Goal: Task Accomplishment & Management: Complete application form

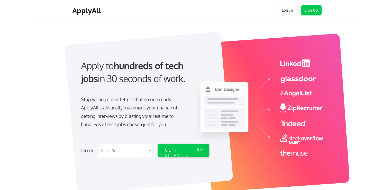
click at [130, 147] on select "Select Role Software Engineering Product Management Customer Success Sales UI/U…" at bounding box center [125, 149] width 53 height 13
select select ""marketing___comms""
click at [99, 143] on select "Select Role Software Engineering Product Management Customer Success Sales UI/U…" at bounding box center [125, 149] width 53 height 13
select select ""marketing___comms""
click at [185, 155] on div "GET STARTED" at bounding box center [178, 149] width 33 height 13
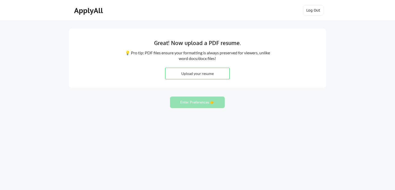
click at [211, 73] on input "file" at bounding box center [197, 73] width 64 height 11
type input "C:\fakepath\Ashok Bhardwaj_2509.pdf"
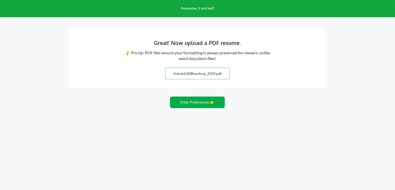
click at [201, 101] on button "Enter Preferences 👉" at bounding box center [197, 102] width 55 height 12
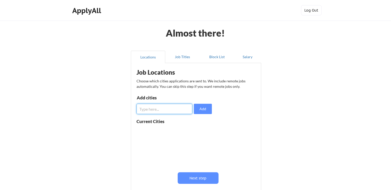
click at [173, 110] on input "input" at bounding box center [165, 109] width 56 height 10
type input "Noida"
click at [200, 110] on button "Add" at bounding box center [203, 109] width 18 height 10
click at [169, 109] on input "input" at bounding box center [165, 109] width 56 height 10
type input "Gurugaon"
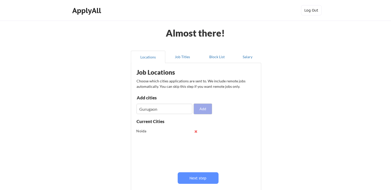
click at [196, 112] on button "Add" at bounding box center [203, 109] width 18 height 10
click at [159, 110] on input "input" at bounding box center [165, 109] width 56 height 10
type input "Delhi"
click at [198, 107] on button "Add" at bounding box center [203, 109] width 18 height 10
click at [156, 110] on input "input" at bounding box center [165, 109] width 56 height 10
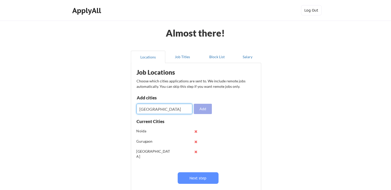
type input "New Delhi"
click at [203, 111] on button "Add" at bounding box center [203, 109] width 18 height 10
click at [160, 112] on input "input" at bounding box center [165, 109] width 56 height 10
type input "Faridabad"
click at [201, 110] on button "Add" at bounding box center [203, 109] width 18 height 10
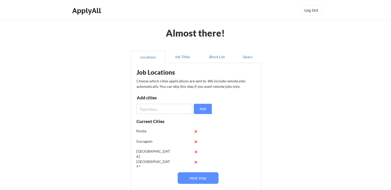
click at [161, 108] on input "input" at bounding box center [165, 109] width 56 height 10
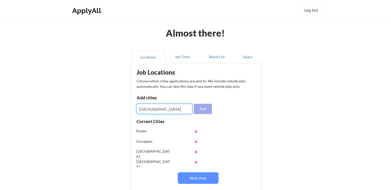
type input "Hyderabad"
click at [204, 108] on button "Add" at bounding box center [203, 109] width 18 height 10
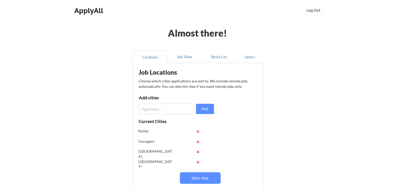
scroll to position [20, 0]
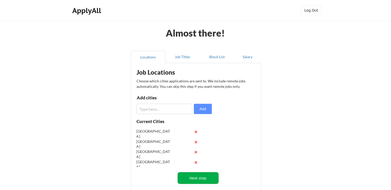
click at [193, 183] on button "Next step" at bounding box center [198, 178] width 41 height 12
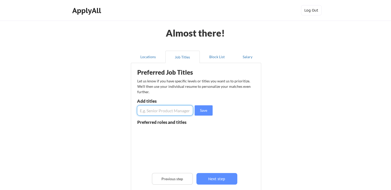
click at [157, 113] on input "input" at bounding box center [165, 110] width 56 height 10
type input "Research Analyst"
click at [203, 111] on button "Save" at bounding box center [204, 110] width 18 height 10
click at [195, 105] on button "Save" at bounding box center [204, 110] width 18 height 10
click at [162, 109] on input "input" at bounding box center [165, 110] width 56 height 10
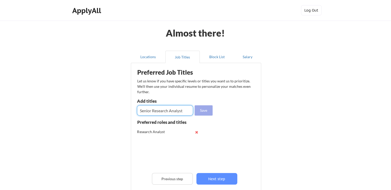
type input "Senior Research Analyst"
click at [204, 110] on button "Save" at bounding box center [204, 110] width 18 height 10
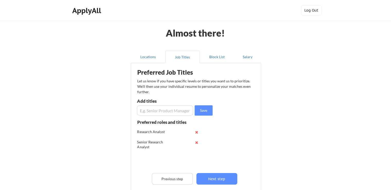
click at [168, 110] on input "input" at bounding box center [165, 110] width 56 height 10
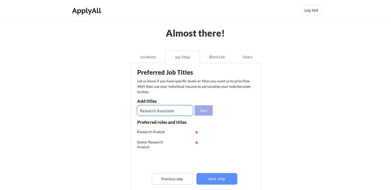
type input "Research Associate"
click at [199, 111] on button "Save" at bounding box center [204, 110] width 18 height 10
click at [162, 111] on input "input" at bounding box center [165, 110] width 56 height 10
type input "Pricing Associate"
click at [203, 111] on button "Save" at bounding box center [204, 110] width 18 height 10
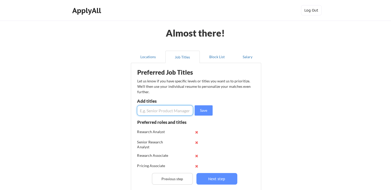
click at [164, 112] on input "input" at bounding box center [165, 110] width 56 height 10
type input "Insights Analyst"
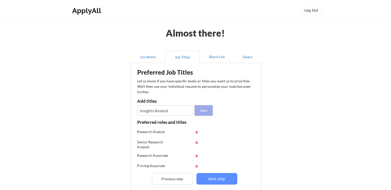
click at [197, 109] on button "Save" at bounding box center [204, 110] width 18 height 10
click at [162, 109] on input "input" at bounding box center [165, 110] width 56 height 10
type input "Forecasting Analyst"
click at [206, 115] on button "Save" at bounding box center [204, 110] width 18 height 10
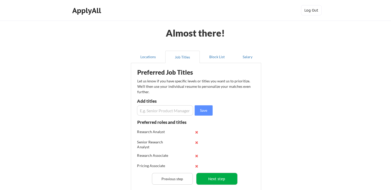
click at [212, 175] on button "Next step" at bounding box center [216, 179] width 41 height 12
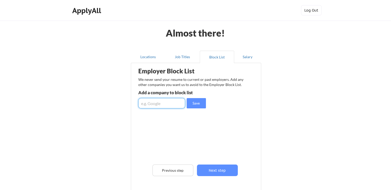
click at [159, 107] on input "input" at bounding box center [161, 103] width 47 height 10
type input "Pharmacompass"
click at [197, 99] on button "Save" at bounding box center [196, 103] width 19 height 10
click at [161, 102] on input "input" at bounding box center [161, 103] width 47 height 10
type input "Chemanalyst"
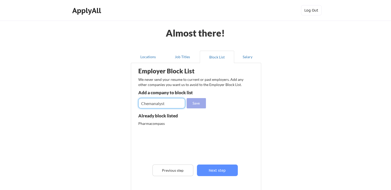
click at [199, 105] on button "Save" at bounding box center [196, 103] width 19 height 10
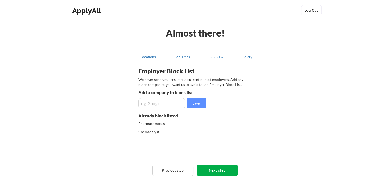
click at [220, 170] on button "Next step" at bounding box center [217, 170] width 41 height 12
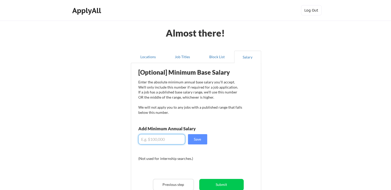
click at [162, 140] on input "input" at bounding box center [161, 139] width 47 height 10
click at [196, 137] on button "Save" at bounding box center [197, 139] width 19 height 10
click at [162, 139] on input "input" at bounding box center [161, 139] width 47 height 10
type input "$8"
type input "$7,500"
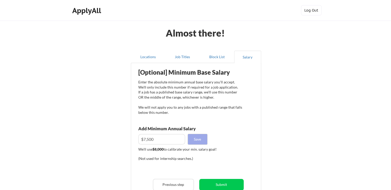
click at [202, 140] on button "Save" at bounding box center [197, 139] width 19 height 10
click at [226, 185] on button "Submit" at bounding box center [221, 185] width 44 height 12
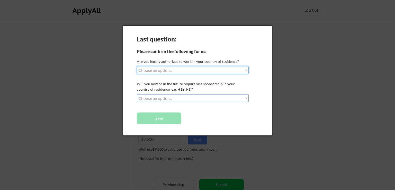
click at [177, 70] on select "Choose an option... Yes, I am a US Citizen Yes, I am a Canadian Citizen Yes, I …" at bounding box center [193, 70] width 112 height 8
select select ""no__i_am_not__yet__authorized""
click at [137, 66] on select "Choose an option... Yes, I am a US Citizen Yes, I am a Canadian Citizen Yes, I …" at bounding box center [193, 70] width 112 height 8
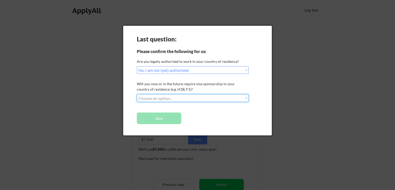
click at [183, 101] on select "Choose an option... No, I will not need sponsorship Yes, I will need sponsorship" at bounding box center [193, 98] width 112 height 8
select select ""yes__i_will_need_sponsorship""
click at [137, 94] on select "Choose an option... No, I will not need sponsorship Yes, I will need sponsorship" at bounding box center [193, 98] width 112 height 8
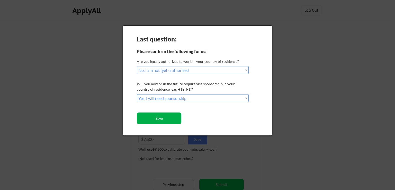
click at [164, 121] on button "Save" at bounding box center [159, 118] width 44 height 12
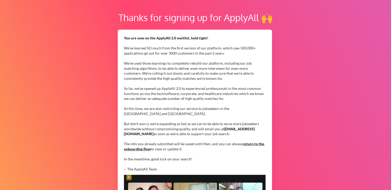
scroll to position [28, 0]
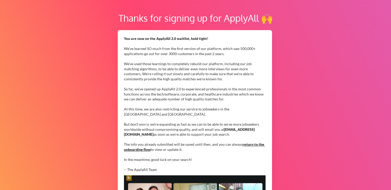
click at [250, 143] on link "return to the onboarding flow" at bounding box center [194, 147] width 141 height 10
